Goal: Task Accomplishment & Management: Manage account settings

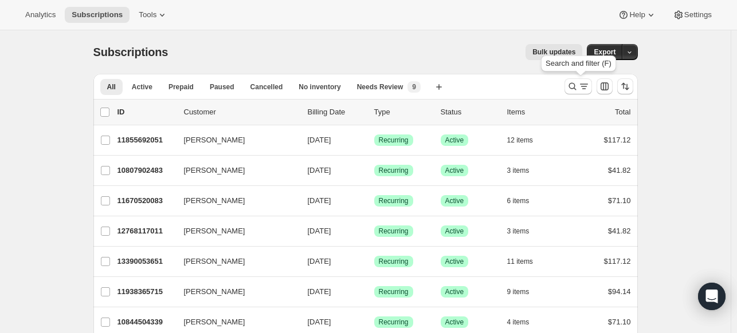
click at [573, 86] on icon "Search and filter results" at bounding box center [572, 86] width 11 height 11
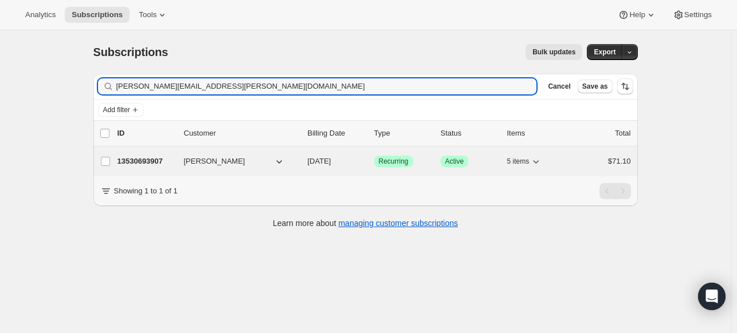
type input "[PERSON_NAME][EMAIL_ADDRESS][PERSON_NAME][DOMAIN_NAME]"
click at [147, 158] on p "13530693907" at bounding box center [145, 161] width 57 height 11
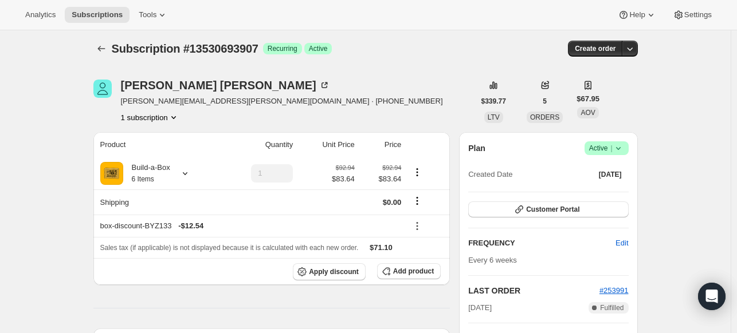
scroll to position [115, 0]
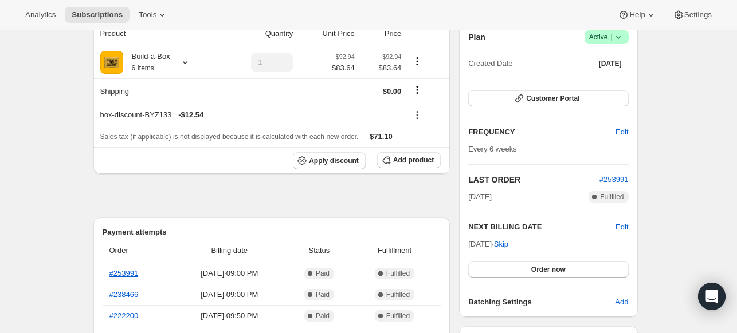
click at [623, 38] on icon at bounding box center [617, 37] width 11 height 11
click at [597, 81] on span "Cancel subscription" at bounding box center [604, 78] width 65 height 9
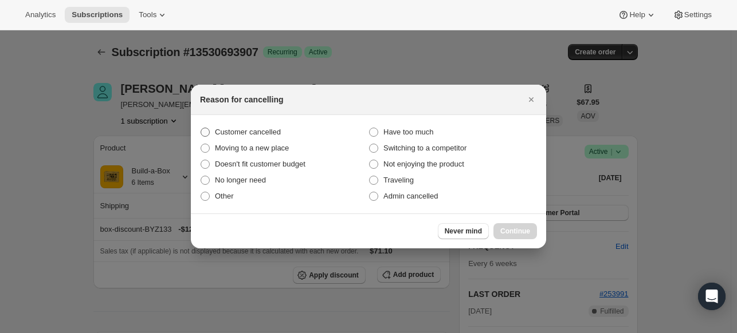
click at [261, 131] on span "Customer cancelled" at bounding box center [248, 132] width 66 height 9
click at [201, 128] on input "Customer cancelled" at bounding box center [200, 128] width 1 height 1
radio input "true"
click at [250, 176] on span "No longer need" at bounding box center [240, 180] width 51 height 9
click at [201, 176] on input "No longer need" at bounding box center [200, 176] width 1 height 1
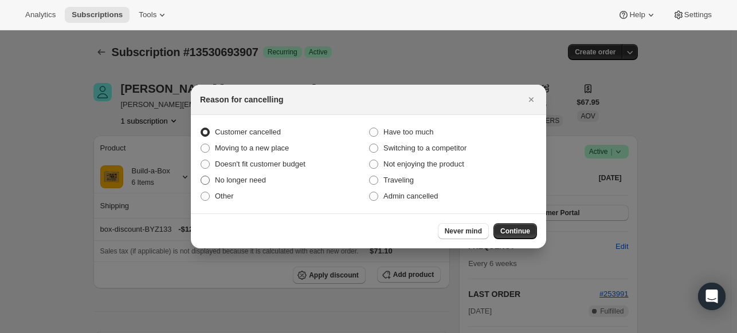
radio input "true"
radio input "false"
click at [506, 230] on span "Continue" at bounding box center [515, 231] width 30 height 9
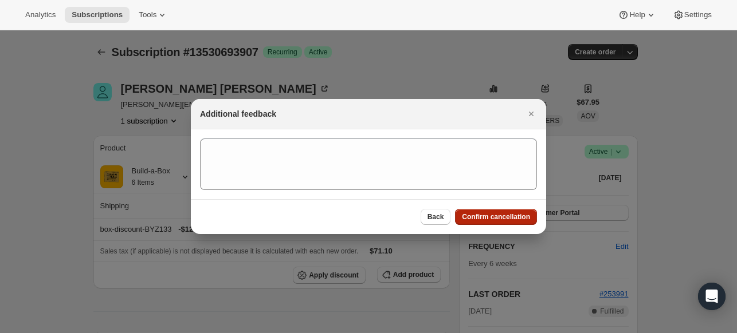
click at [495, 217] on span "Confirm cancellation" at bounding box center [496, 217] width 68 height 9
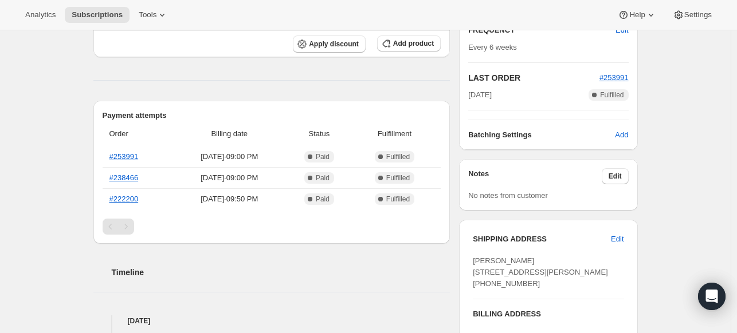
scroll to position [344, 0]
